Goal: Navigation & Orientation: Find specific page/section

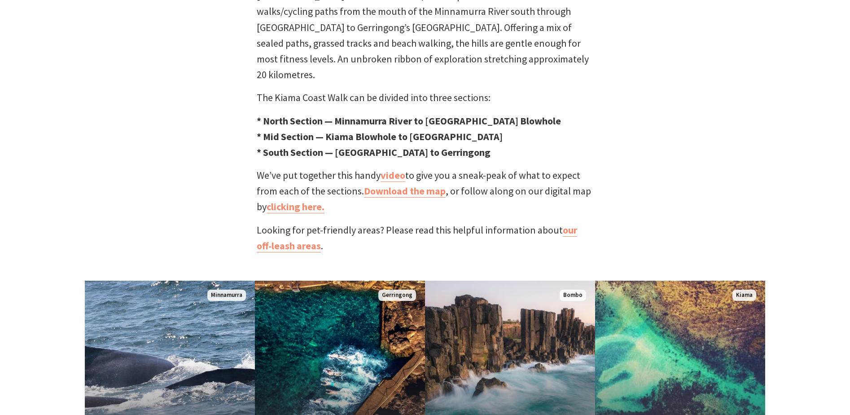
scroll to position [359, 0]
click at [394, 184] on link "Download the map" at bounding box center [405, 190] width 82 height 13
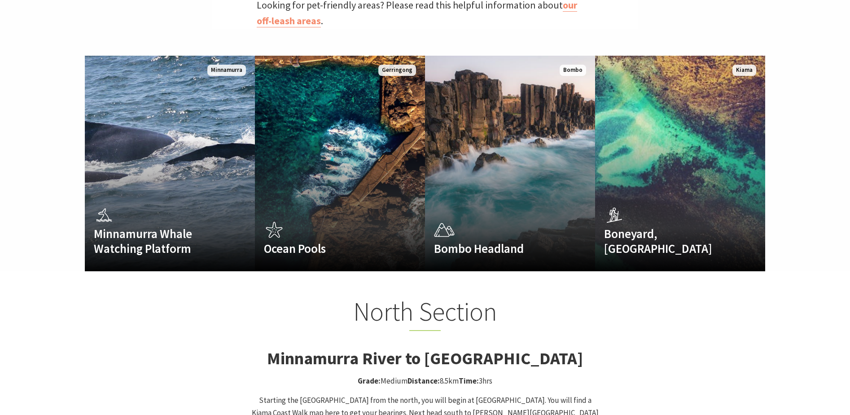
scroll to position [595, 0]
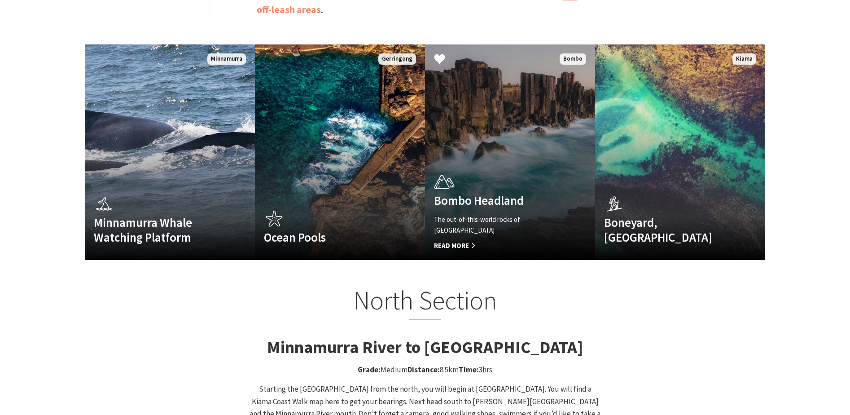
click at [488, 193] on h4 "Bombo Headland" at bounding box center [497, 200] width 127 height 14
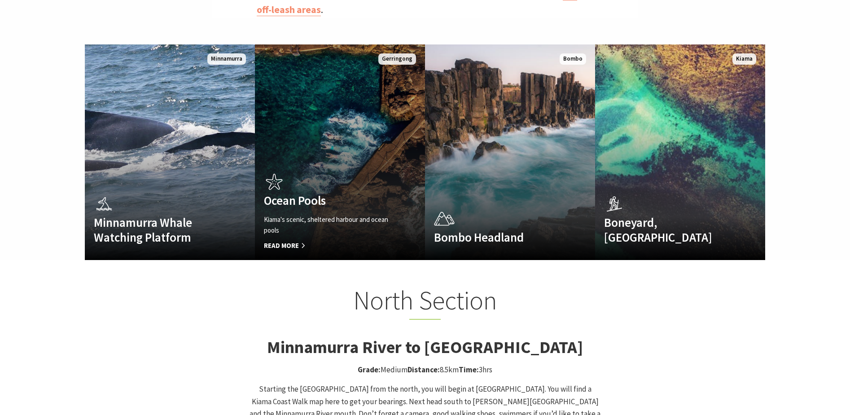
scroll to position [291, 862]
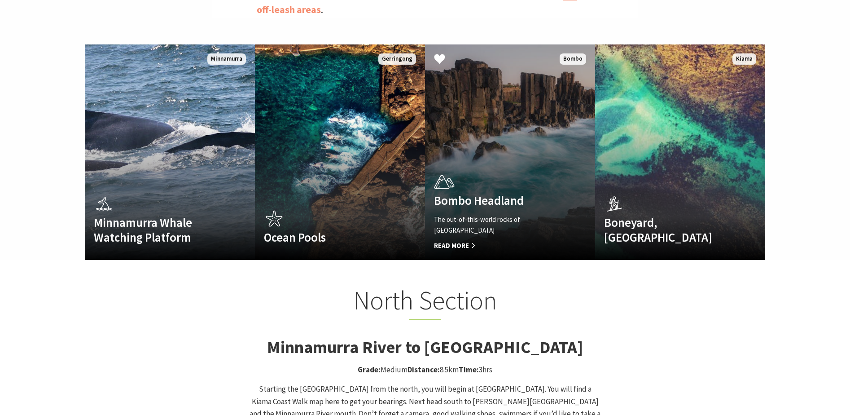
click at [459, 240] on span "Read More" at bounding box center [497, 245] width 127 height 11
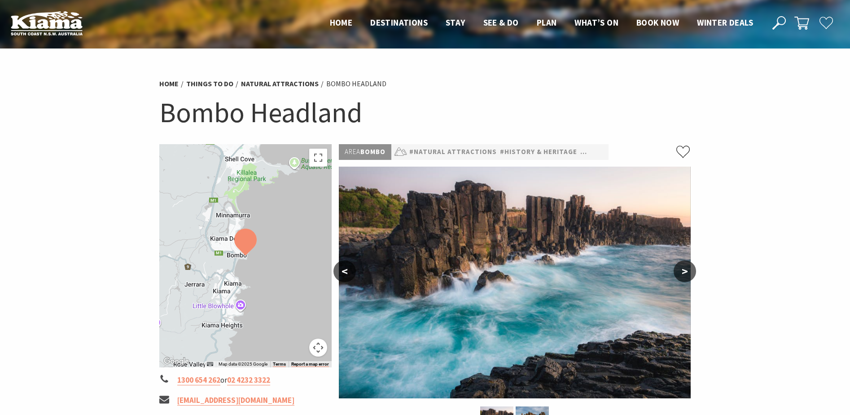
click at [246, 248] on img at bounding box center [245, 242] width 22 height 27
click at [209, 254] on div at bounding box center [245, 255] width 172 height 223
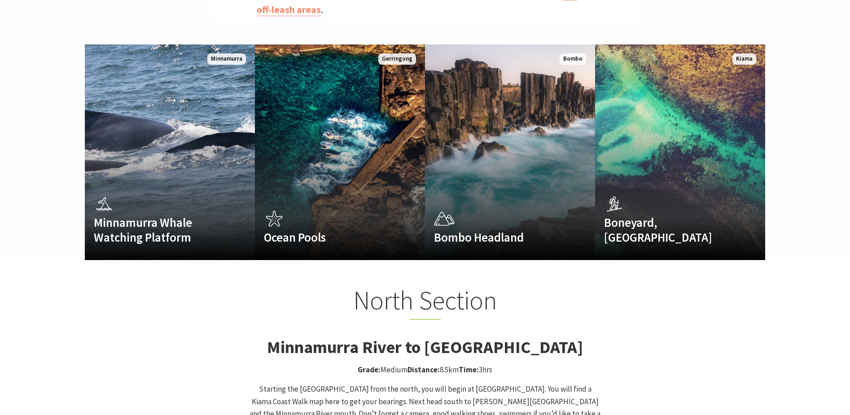
scroll to position [291, 862]
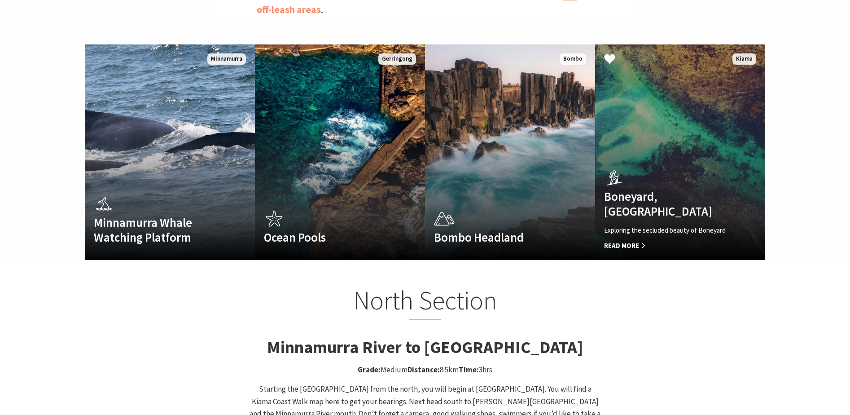
click at [662, 225] on p "Exploring the secluded beauty of Boneyard" at bounding box center [667, 230] width 127 height 11
